Goal: Participate in discussion: Engage in conversation with other users on a specific topic

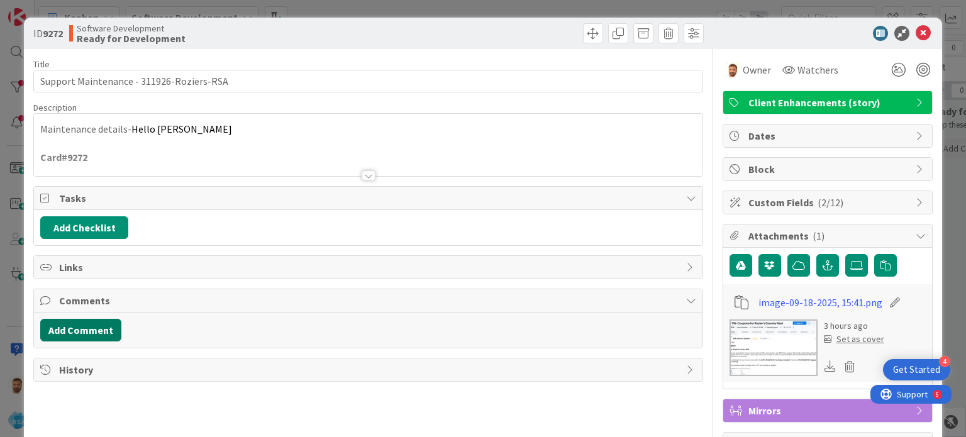
click at [93, 328] on button "Add Comment" at bounding box center [80, 330] width 81 height 23
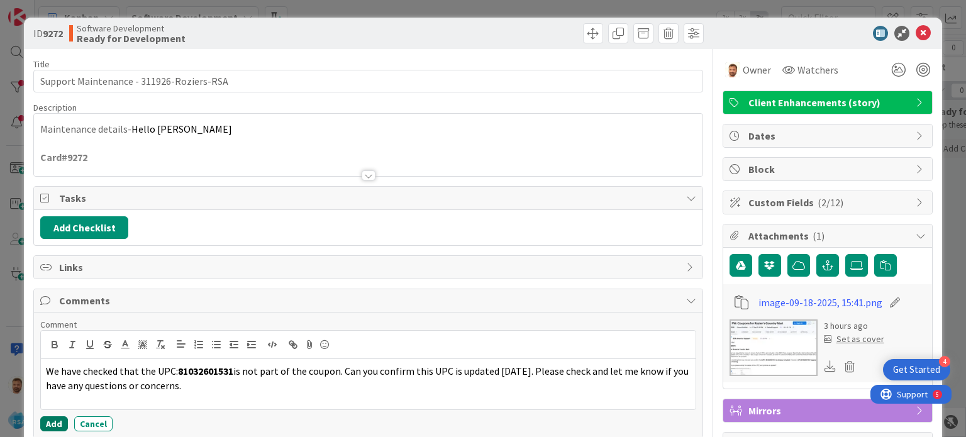
click at [55, 416] on button "Add" at bounding box center [54, 423] width 28 height 15
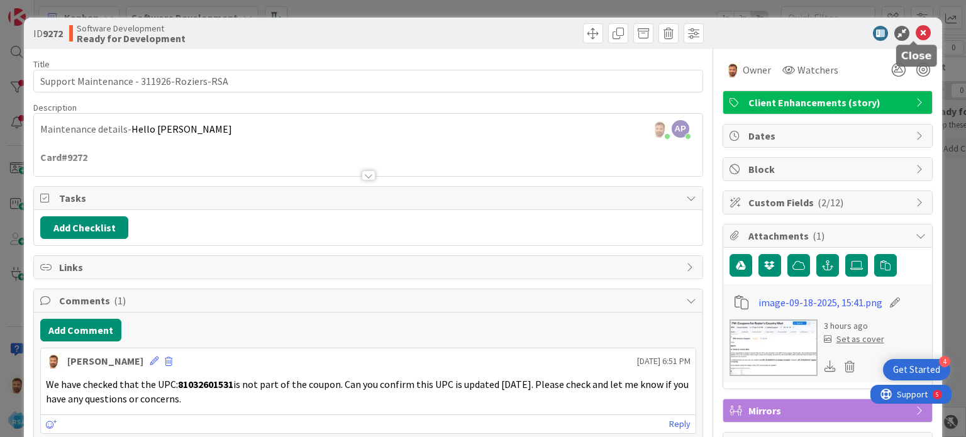
click at [916, 35] on icon at bounding box center [923, 33] width 15 height 15
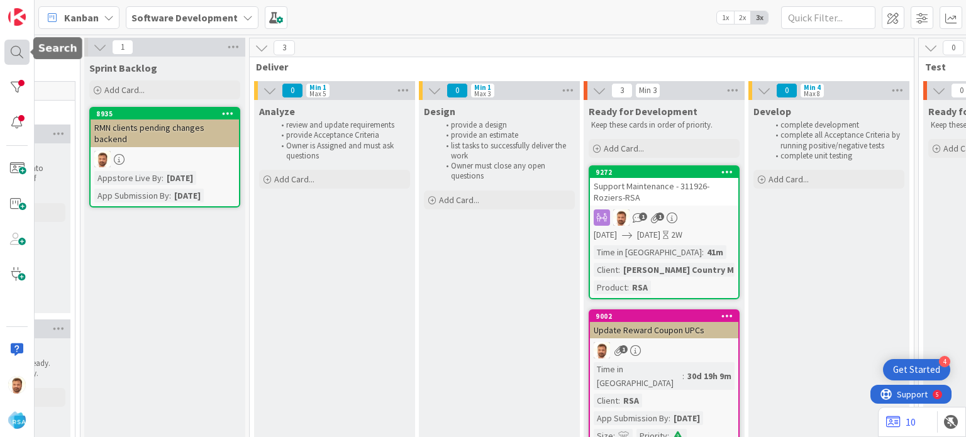
click at [16, 57] on div at bounding box center [16, 52] width 25 height 25
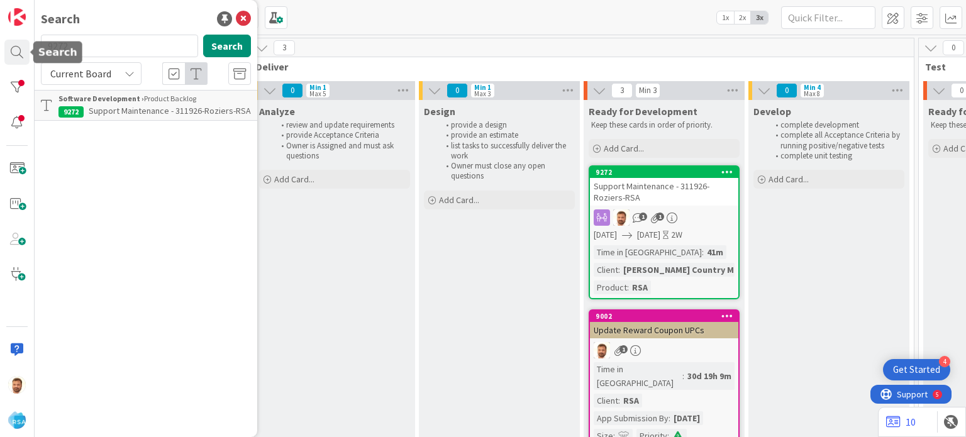
click at [89, 48] on input "9272" at bounding box center [119, 46] width 157 height 23
type input "[PERSON_NAME]"
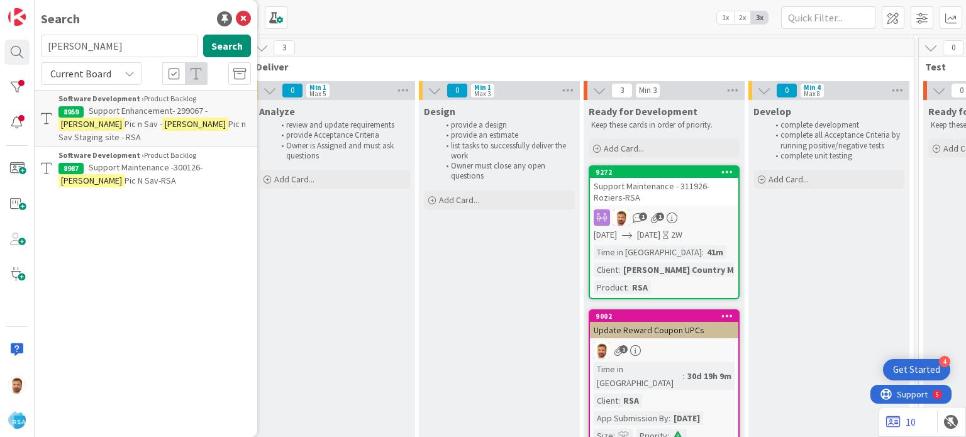
click at [164, 162] on span "Support Maintenance -300126-" at bounding box center [146, 167] width 114 height 11
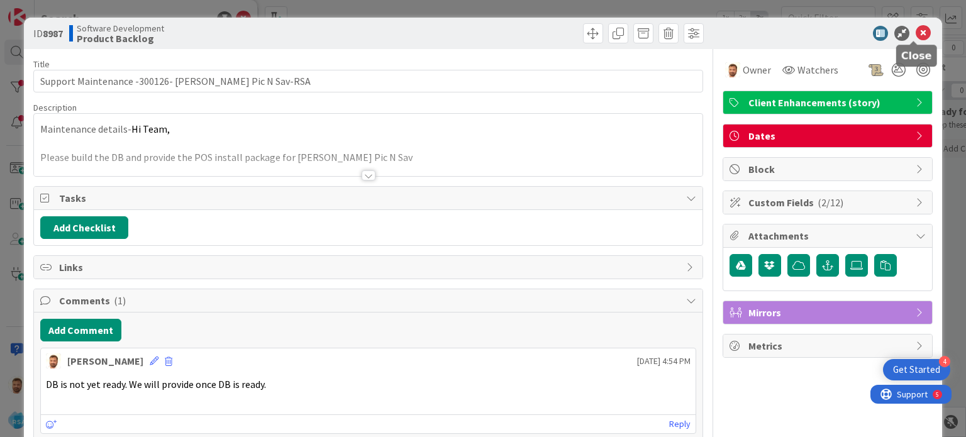
click at [916, 30] on icon at bounding box center [923, 33] width 15 height 15
